Goal: Find specific page/section: Find specific page/section

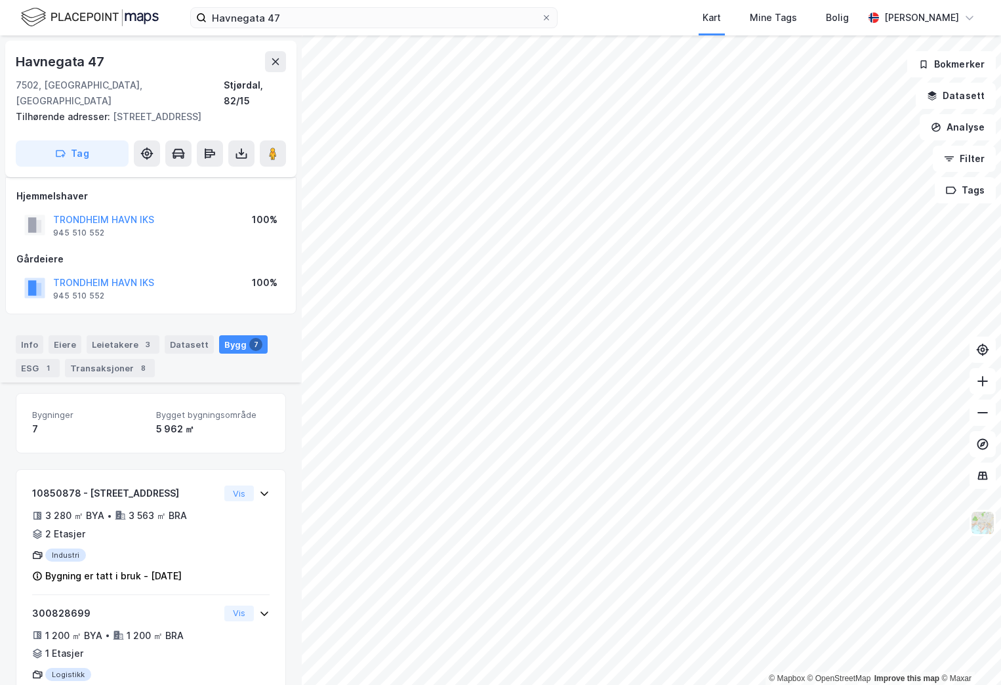
scroll to position [474, 0]
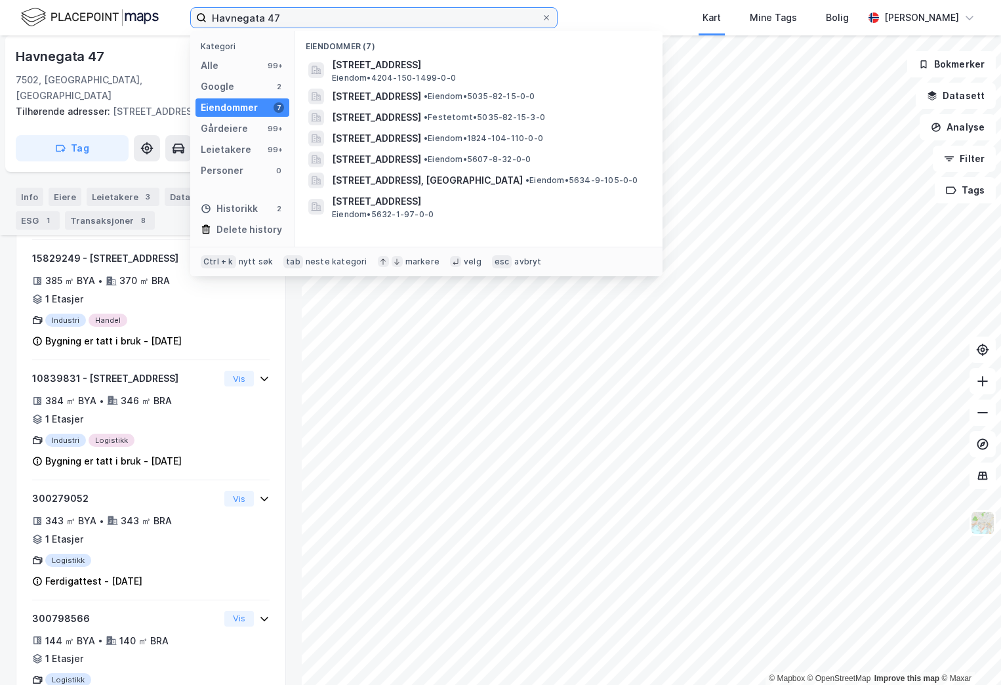
drag, startPoint x: 318, startPoint y: 18, endPoint x: 184, endPoint y: 15, distance: 133.8
click at [184, 15] on div "Havnegata 47 Kategori Alle 99+ Google 2 Eiendommer 7 Gårdeiere 99+ Leietakere 9…" at bounding box center [500, 17] width 1001 height 35
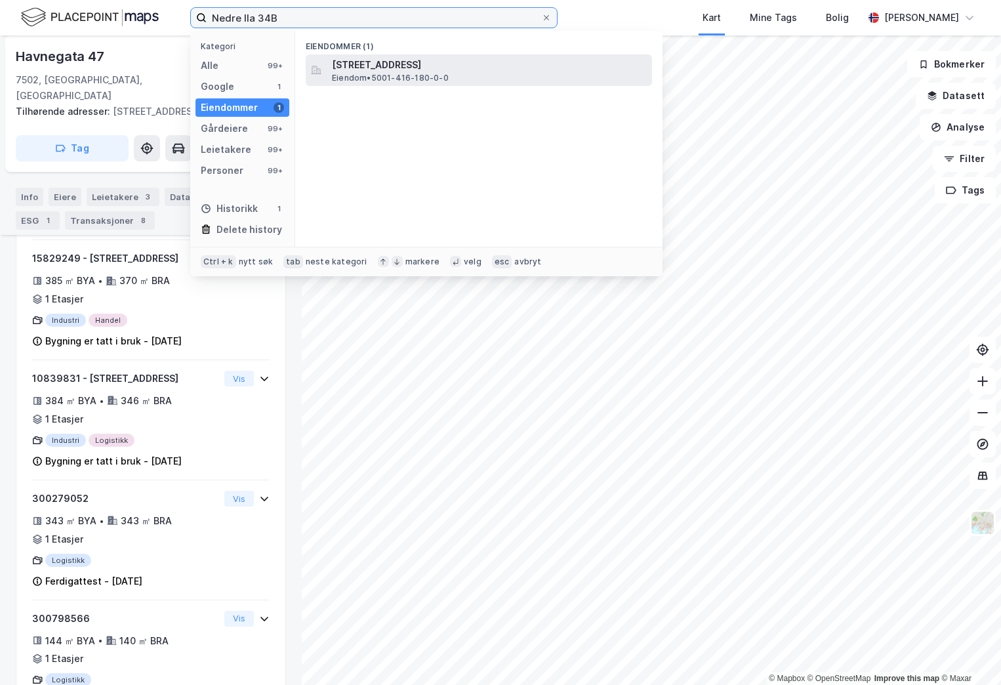
type input "Nedre Ila 34B"
click at [329, 64] on div "[STREET_ADDRESS] • 5001-416-180-0-0" at bounding box center [479, 69] width 346 height 31
